Goal: Communication & Community: Connect with others

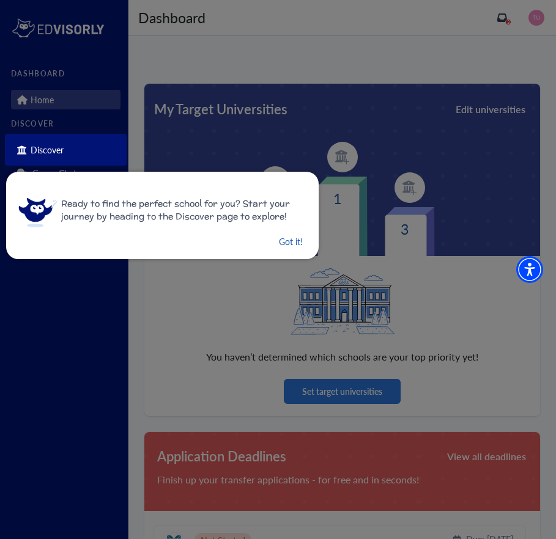
click at [287, 247] on button "Got it!" at bounding box center [291, 241] width 26 height 15
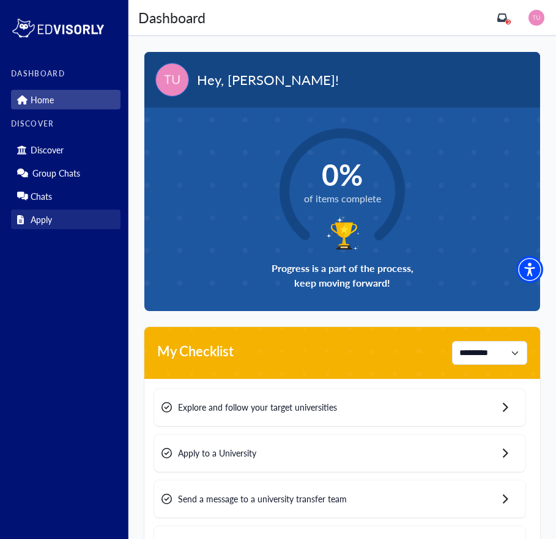
click at [21, 213] on link "Apply" at bounding box center [65, 220] width 109 height 20
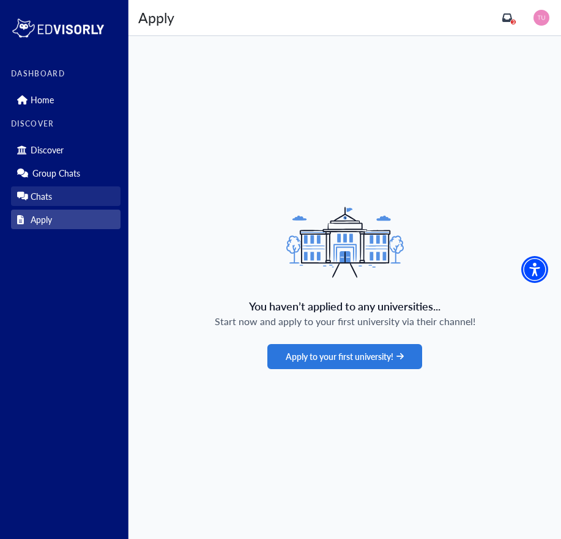
click at [45, 197] on p "Chats" at bounding box center [41, 196] width 21 height 10
